Goal: Entertainment & Leisure: Consume media (video, audio)

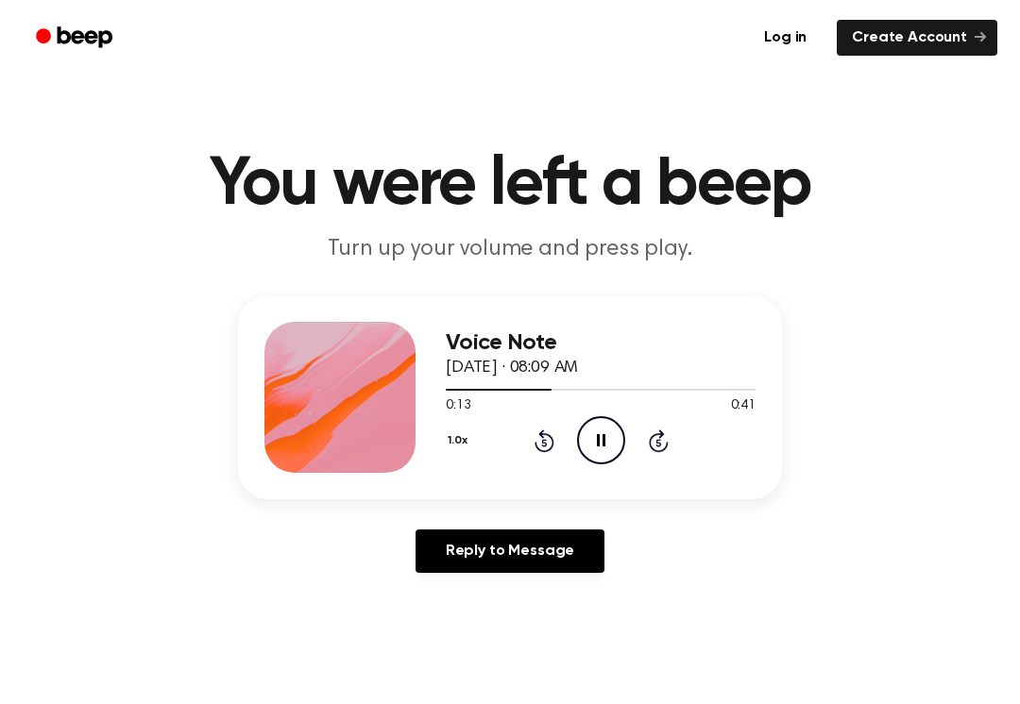
click at [635, 454] on div "1.0x Rewind 5 seconds Pause Audio Skip 5 seconds" at bounding box center [601, 440] width 310 height 48
click at [607, 455] on icon "Pause Audio" at bounding box center [601, 440] width 48 height 48
click at [604, 431] on icon "Play Audio" at bounding box center [601, 440] width 48 height 48
click at [600, 436] on icon "Pause Audio" at bounding box center [601, 440] width 48 height 48
click at [544, 435] on icon at bounding box center [544, 441] width 20 height 23
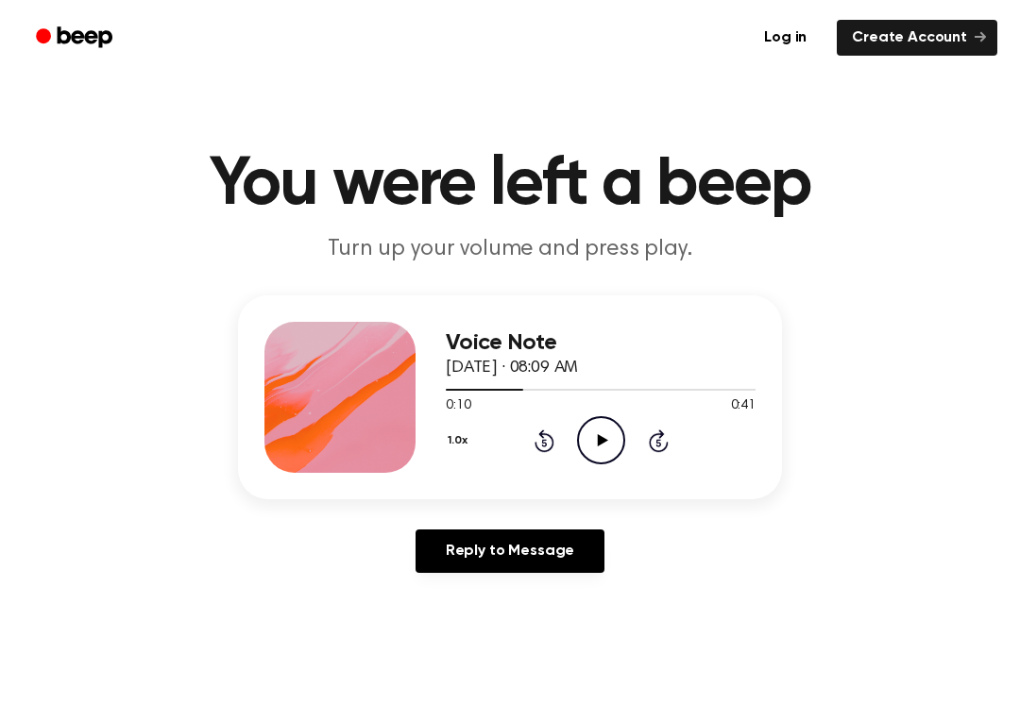
click at [523, 453] on div "1.0x Rewind 5 seconds Play Audio Skip 5 seconds" at bounding box center [601, 440] width 310 height 48
click at [522, 453] on div "1.0x Rewind 5 seconds Play Audio Skip 5 seconds" at bounding box center [601, 440] width 310 height 48
click at [542, 440] on icon "Rewind 5 seconds" at bounding box center [543, 441] width 21 height 25
click at [541, 439] on icon "Rewind 5 seconds" at bounding box center [543, 441] width 21 height 25
click at [544, 437] on icon at bounding box center [544, 441] width 20 height 23
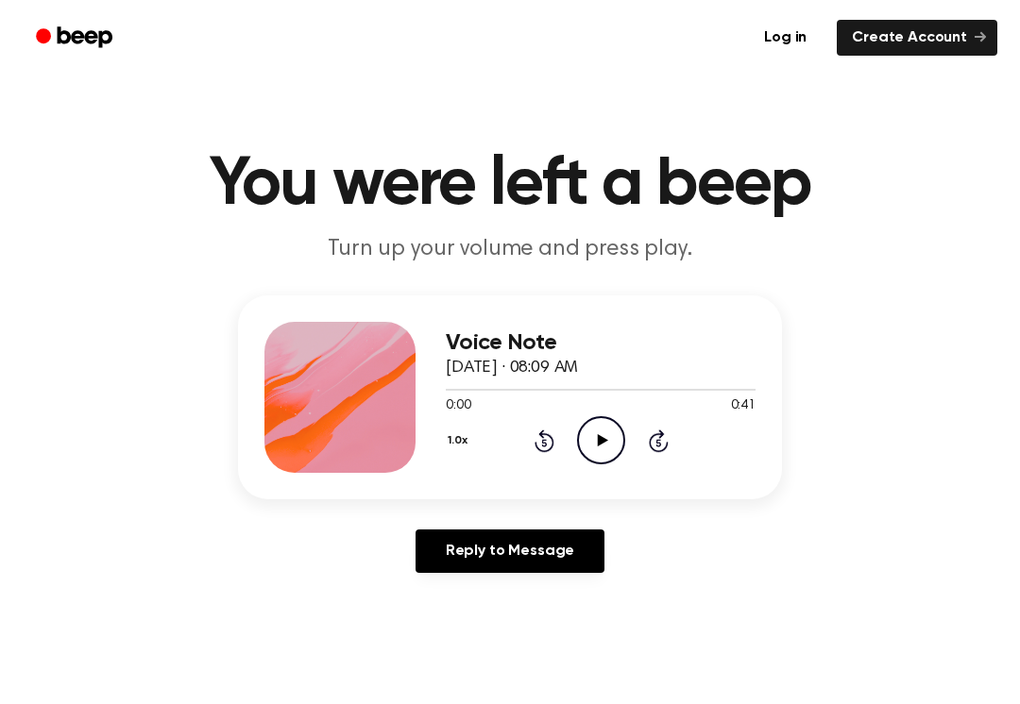
click at [547, 427] on div "1.0x Rewind 5 seconds Play Audio Skip 5 seconds" at bounding box center [601, 440] width 310 height 48
click at [554, 426] on div "1.0x Rewind 5 seconds Play Audio Skip 5 seconds" at bounding box center [601, 440] width 310 height 48
click at [595, 442] on icon "Play Audio" at bounding box center [601, 440] width 48 height 48
click at [599, 441] on icon at bounding box center [601, 440] width 8 height 12
click at [604, 432] on icon "Play Audio" at bounding box center [601, 440] width 48 height 48
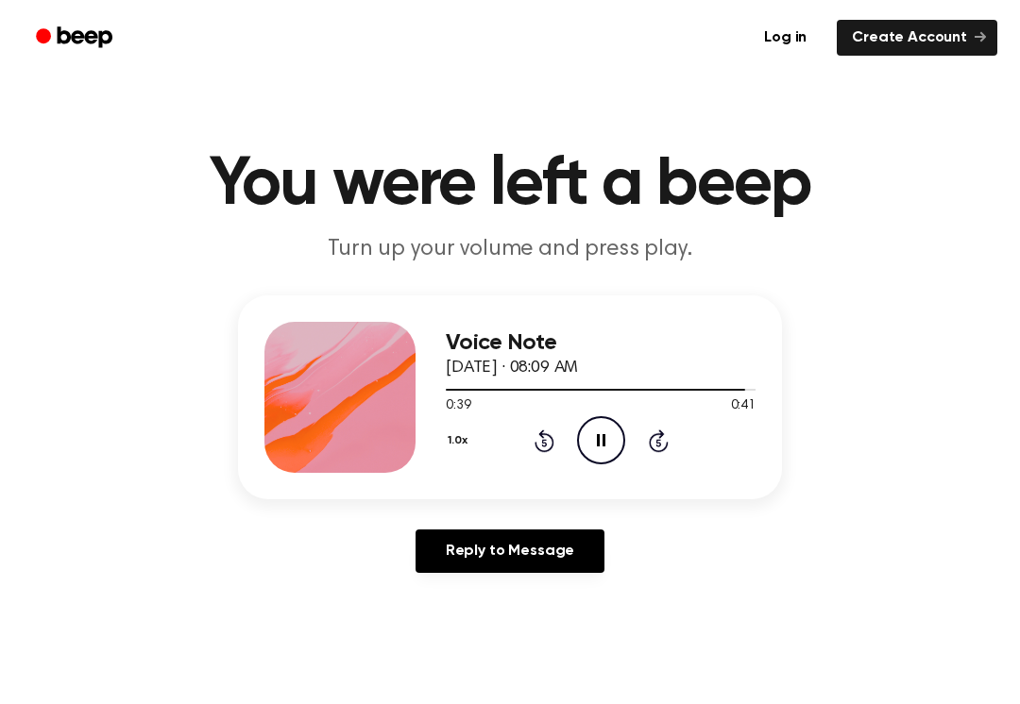
click at [542, 445] on icon "Rewind 5 seconds" at bounding box center [543, 441] width 21 height 25
click at [561, 453] on div "1.0x Rewind 5 seconds Pause Audio Skip 5 seconds" at bounding box center [601, 440] width 310 height 48
click at [555, 438] on div "1.0x Rewind 5 seconds Pause Audio Skip 5 seconds" at bounding box center [601, 440] width 310 height 48
click at [540, 447] on icon "Rewind 5 seconds" at bounding box center [543, 441] width 21 height 25
click at [556, 442] on div "1.0x Rewind 5 seconds Pause Audio Skip 5 seconds" at bounding box center [601, 440] width 310 height 48
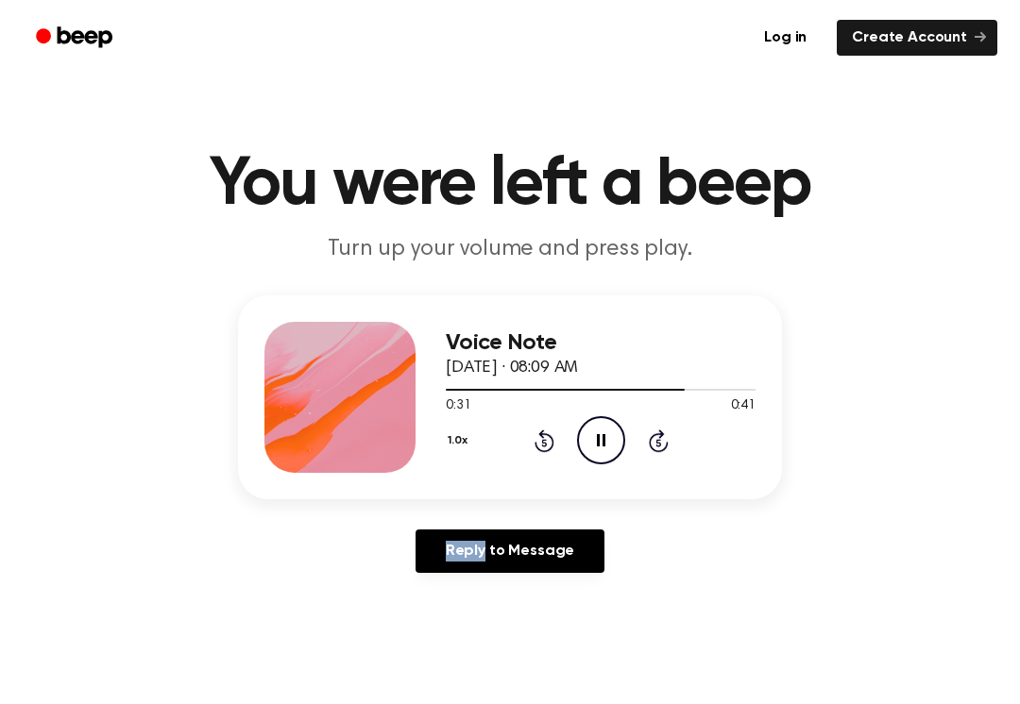
click at [540, 448] on icon "Rewind 5 seconds" at bounding box center [543, 441] width 21 height 25
click at [541, 445] on icon "Rewind 5 seconds" at bounding box center [543, 441] width 21 height 25
click at [602, 440] on icon at bounding box center [601, 440] width 8 height 12
click at [563, 442] on div "1.0x Rewind 5 seconds Play Audio Skip 5 seconds" at bounding box center [601, 440] width 310 height 48
click at [542, 441] on icon "Rewind 5 seconds" at bounding box center [543, 441] width 21 height 25
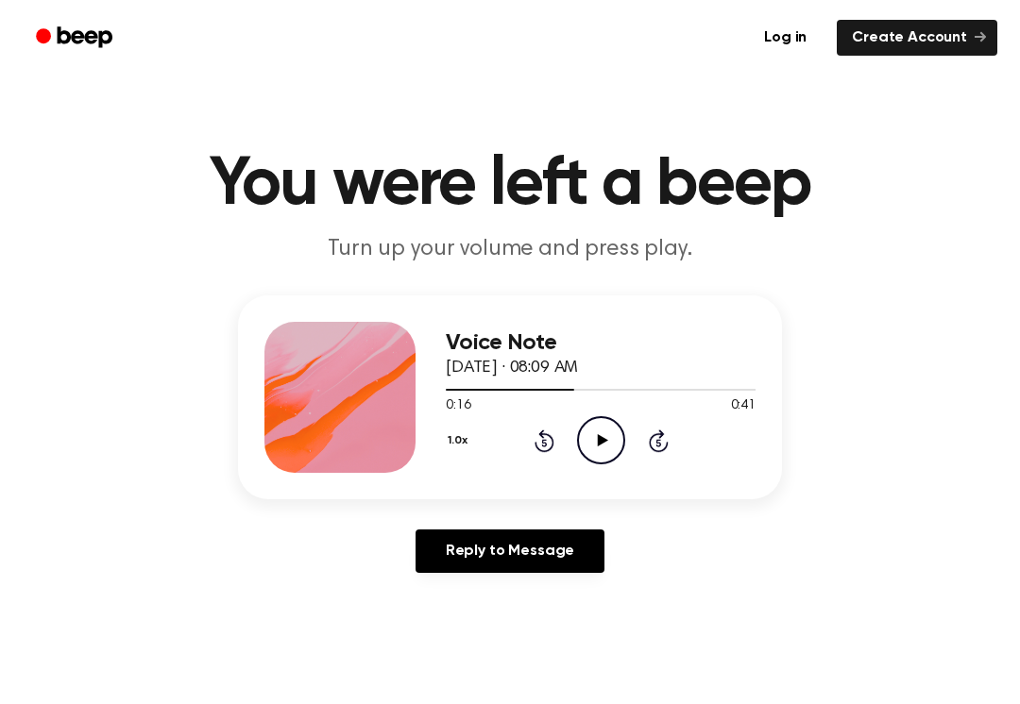
click at [545, 441] on icon at bounding box center [543, 443] width 5 height 8
click at [600, 432] on icon "Play Audio" at bounding box center [601, 440] width 48 height 48
click at [589, 450] on icon "Pause Audio" at bounding box center [601, 440] width 48 height 48
click at [540, 433] on icon at bounding box center [544, 441] width 20 height 23
click at [615, 438] on icon "Play Audio" at bounding box center [601, 440] width 48 height 48
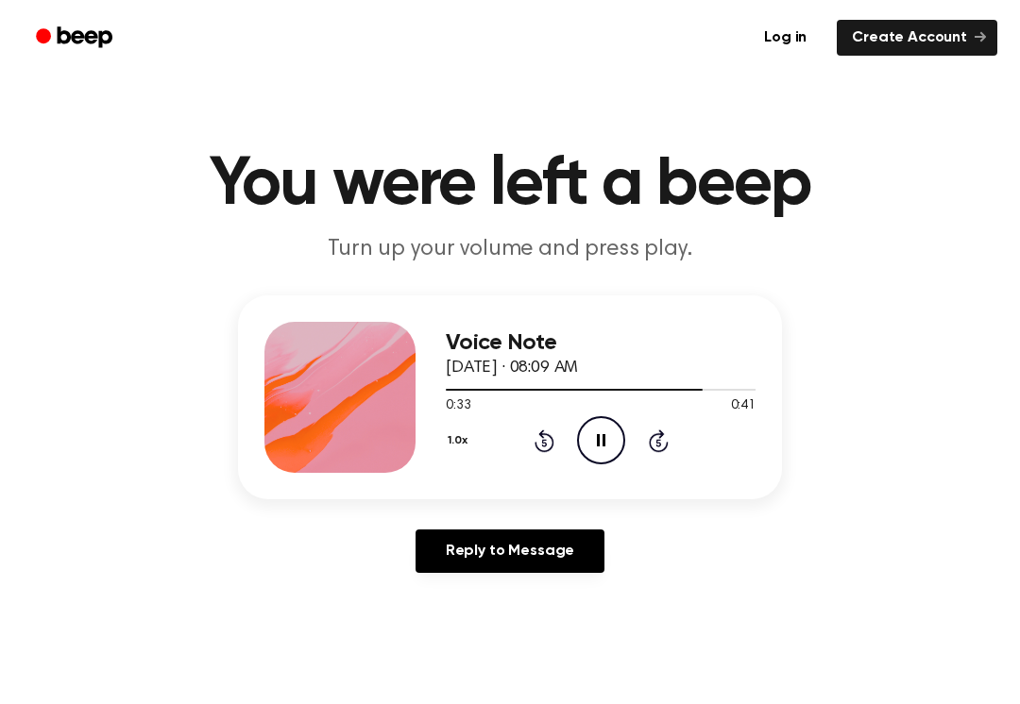
click at [539, 448] on icon at bounding box center [544, 441] width 20 height 23
click at [539, 448] on icon "Rewind 5 seconds" at bounding box center [543, 441] width 21 height 25
click at [544, 450] on icon at bounding box center [544, 441] width 20 height 23
click at [537, 441] on icon "Rewind 5 seconds" at bounding box center [543, 441] width 21 height 25
click at [534, 451] on icon "Rewind 5 seconds" at bounding box center [543, 441] width 21 height 25
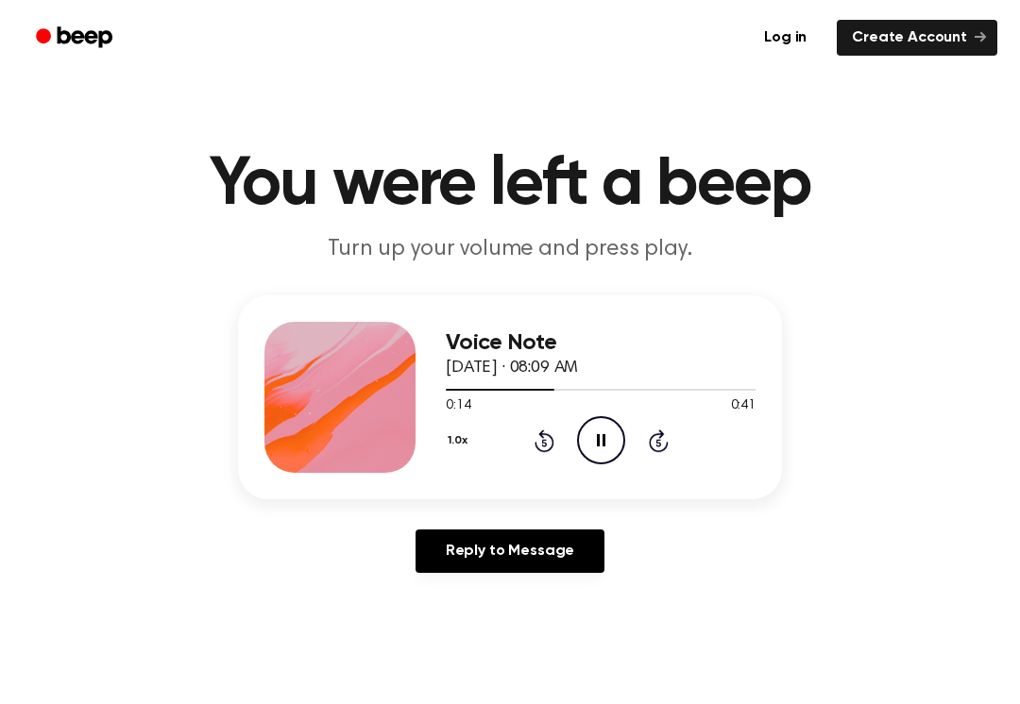
click at [560, 447] on div "1.0x Rewind 5 seconds Pause Audio Skip 5 seconds" at bounding box center [601, 440] width 310 height 48
click at [544, 456] on div "1.0x Rewind 5 seconds Pause Audio Skip 5 seconds" at bounding box center [601, 440] width 310 height 48
click at [560, 447] on div "1.0x Rewind 5 seconds Pause Audio Skip 5 seconds" at bounding box center [601, 440] width 310 height 48
click at [543, 443] on icon at bounding box center [543, 443] width 5 height 8
click at [536, 447] on icon at bounding box center [544, 441] width 20 height 23
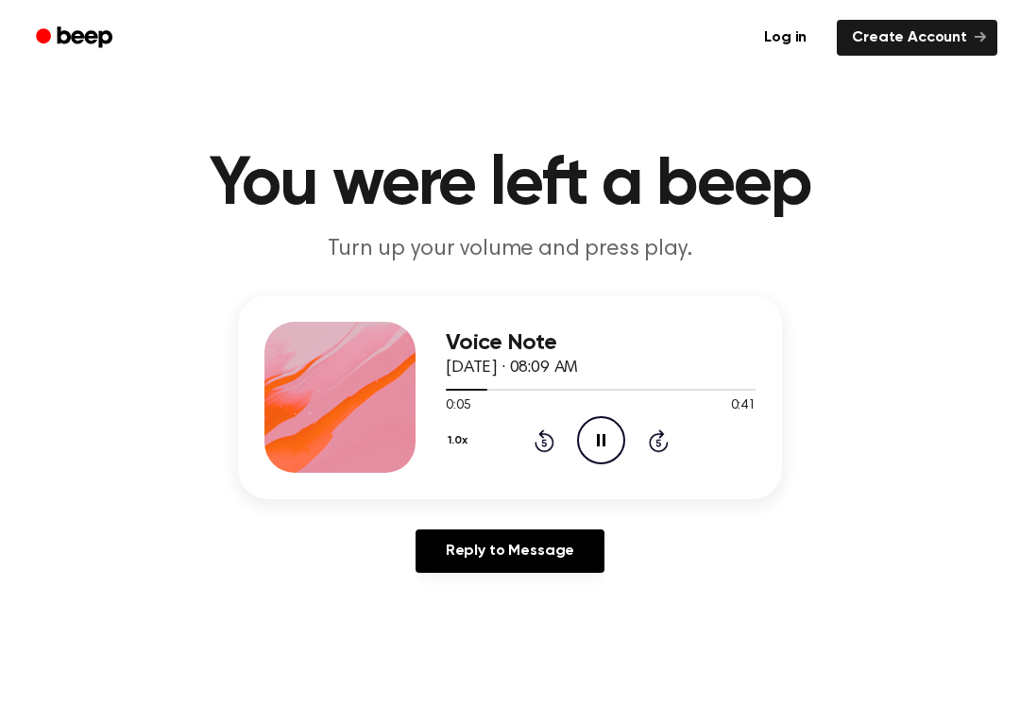
click at [542, 445] on icon "Rewind 5 seconds" at bounding box center [543, 441] width 21 height 25
click at [546, 447] on icon at bounding box center [543, 443] width 5 height 8
click at [566, 437] on div "1.0x Rewind 5 seconds Play Audio Skip 5 seconds" at bounding box center [601, 440] width 310 height 48
click at [566, 436] on div "1.0x Rewind 5 seconds Play Audio Skip 5 seconds" at bounding box center [601, 440] width 310 height 48
click at [551, 442] on icon at bounding box center [544, 441] width 20 height 23
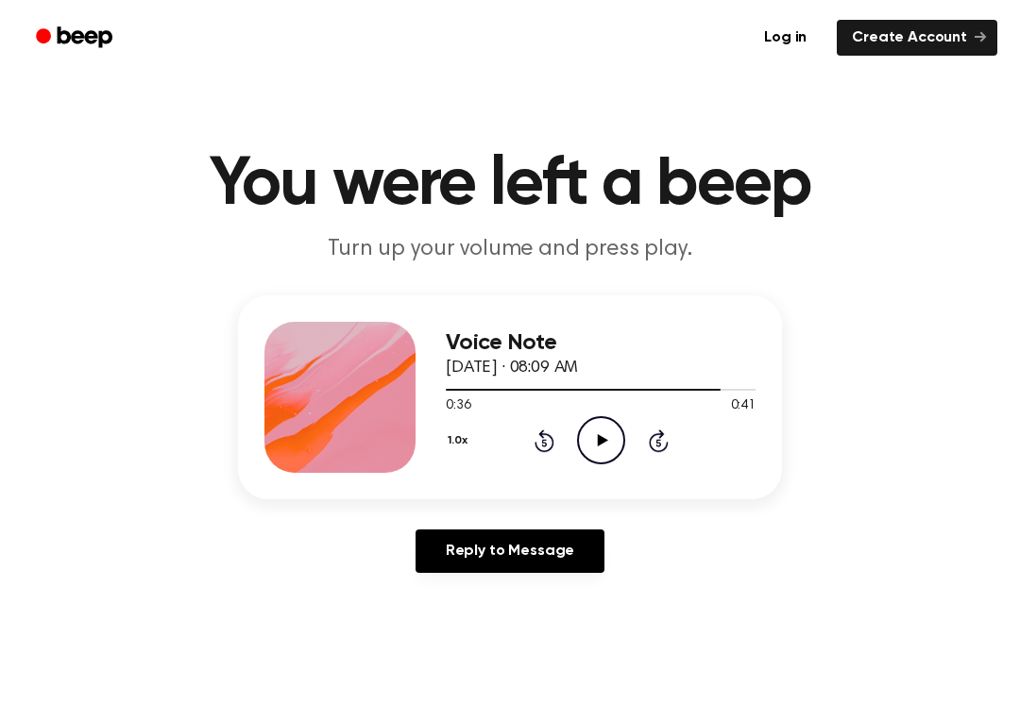
click at [544, 443] on icon at bounding box center [543, 443] width 5 height 8
click at [544, 442] on icon "Rewind 5 seconds" at bounding box center [543, 441] width 21 height 25
click at [543, 446] on icon at bounding box center [543, 443] width 5 height 8
click at [607, 448] on icon "Play Audio" at bounding box center [601, 440] width 48 height 48
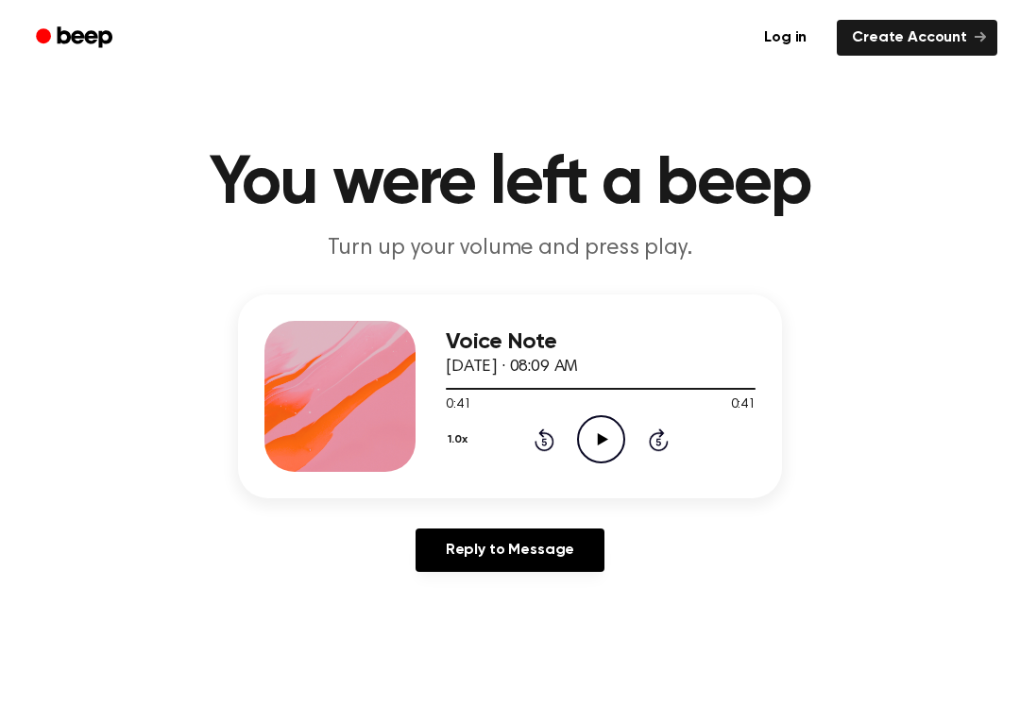
scroll to position [7, 0]
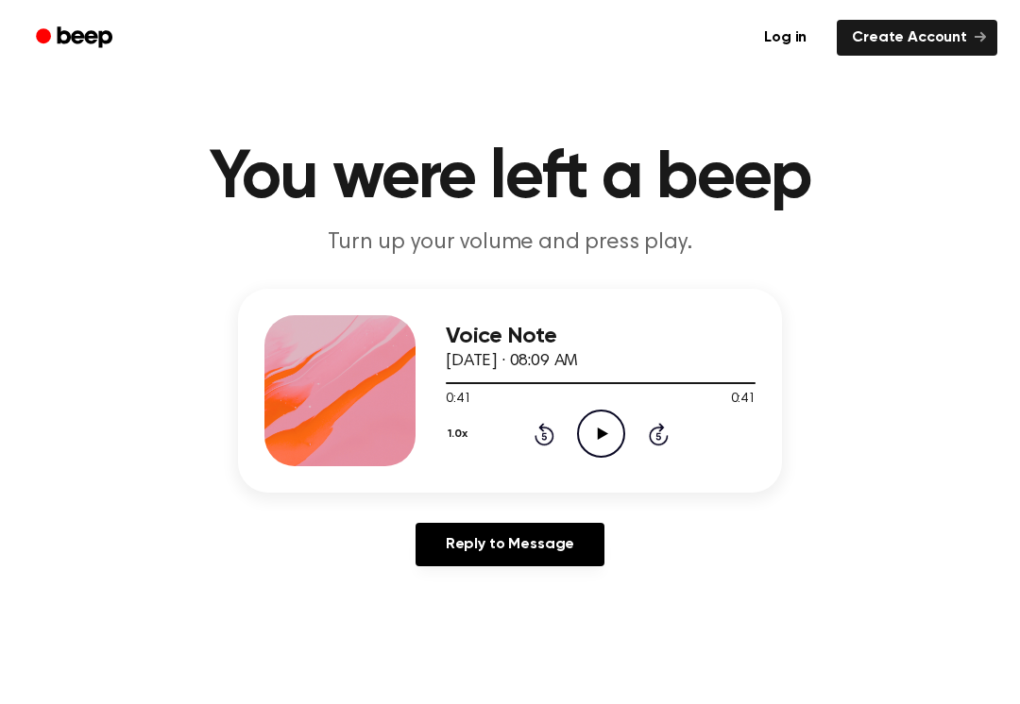
click at [547, 437] on icon "Rewind 5 seconds" at bounding box center [543, 434] width 21 height 25
click at [533, 435] on icon "Rewind 5 seconds" at bounding box center [543, 434] width 21 height 25
click at [528, 438] on div "1.0x Rewind 5 seconds Play Audio Skip 5 seconds" at bounding box center [601, 434] width 310 height 48
click at [534, 442] on icon "Rewind 5 seconds" at bounding box center [543, 434] width 21 height 25
click at [532, 439] on div "1.0x Rewind 5 seconds Play Audio Skip 5 seconds" at bounding box center [601, 434] width 310 height 48
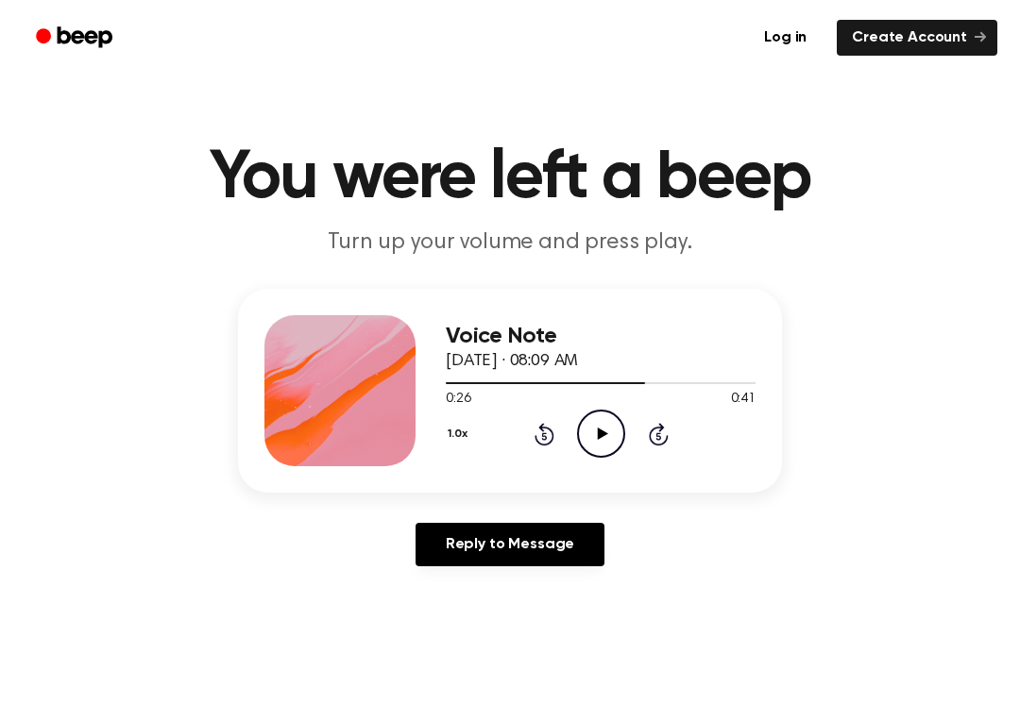
click at [547, 437] on icon "Rewind 5 seconds" at bounding box center [543, 434] width 21 height 25
click at [625, 423] on div "1.0x Rewind 5 seconds Play Audio Skip 5 seconds" at bounding box center [601, 434] width 310 height 48
click at [605, 431] on icon "Play Audio" at bounding box center [601, 434] width 48 height 48
